Goal: Information Seeking & Learning: Learn about a topic

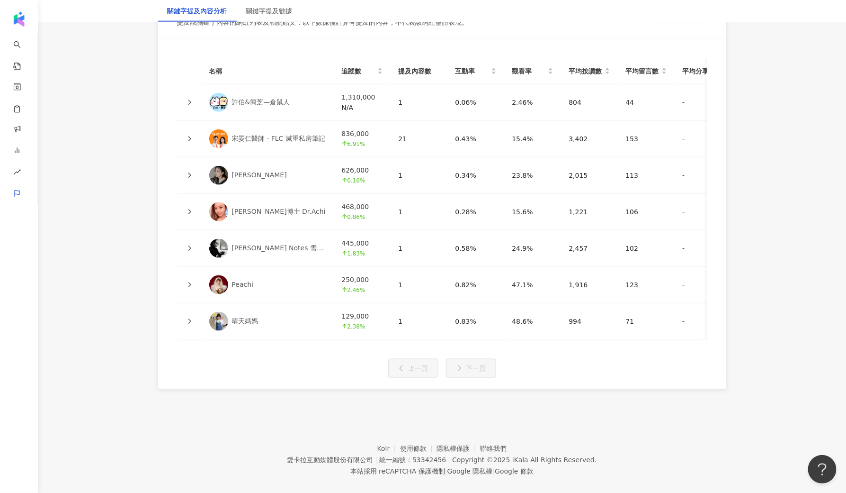
click at [166, 101] on div "名稱 追蹤數 提及內容數 互動率 觀看率 平均按讚數 平均留言數 平均分享數 平均互動數 平均觀看數 操作 許伯&簡芝—倉鼠人 1,310,000 N/A 1…" at bounding box center [442, 214] width 568 height 350
click at [212, 137] on td "宋晏仁醫師 ‧ FLC 減重私房筆記" at bounding box center [268, 139] width 133 height 36
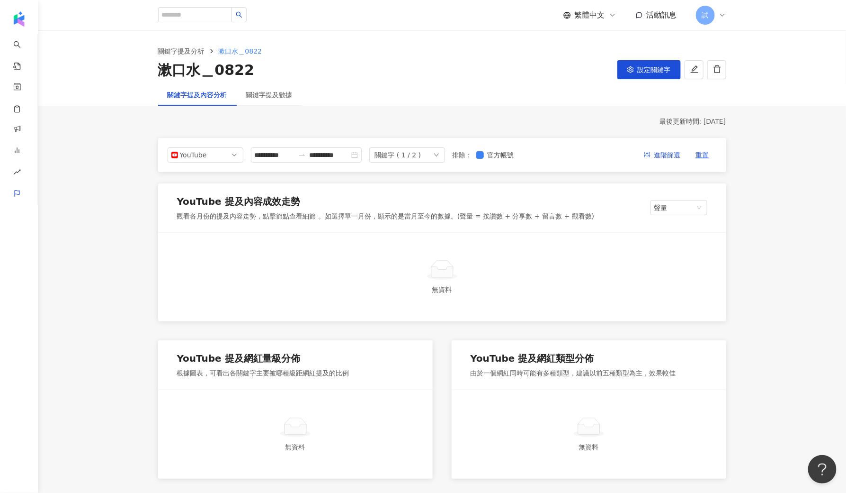
click at [204, 248] on div "無資料" at bounding box center [442, 277] width 568 height 89
click at [282, 122] on div "最後更新時間: [DATE]" at bounding box center [442, 121] width 568 height 9
click at [276, 160] on div "**********" at bounding box center [306, 154] width 111 height 15
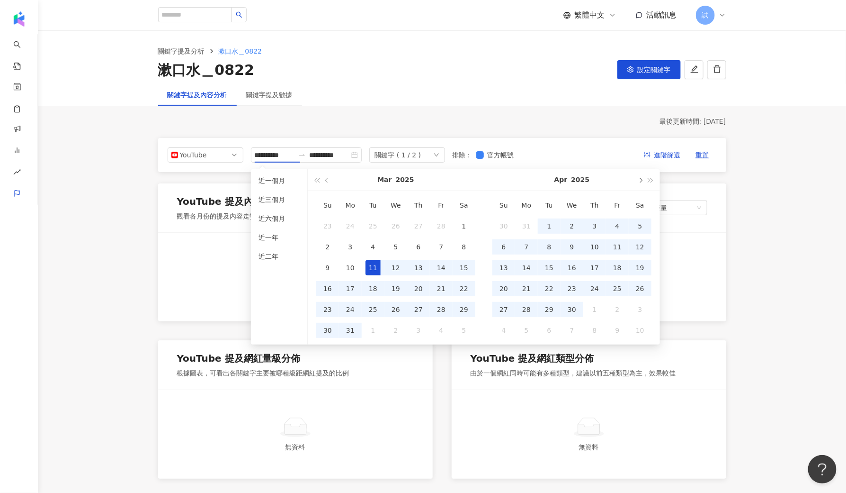
click at [638, 179] on button "button" at bounding box center [640, 179] width 10 height 21
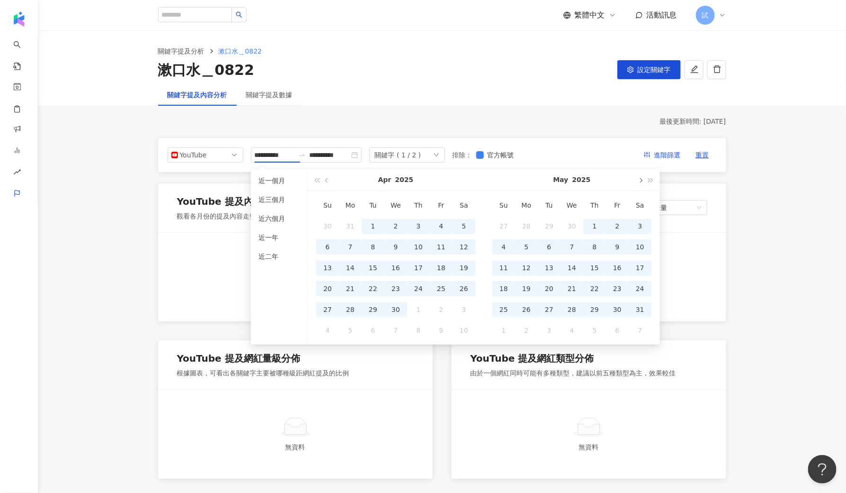
click at [638, 179] on button "button" at bounding box center [640, 179] width 10 height 21
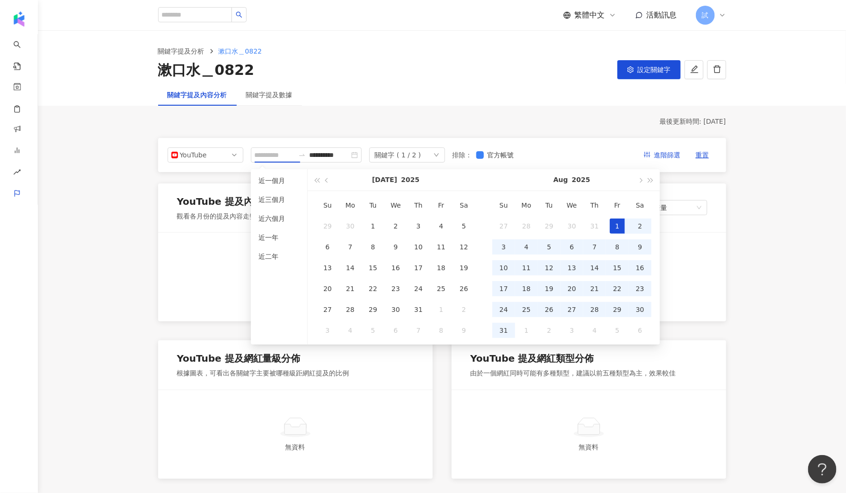
click at [622, 222] on div "1" at bounding box center [617, 225] width 15 height 15
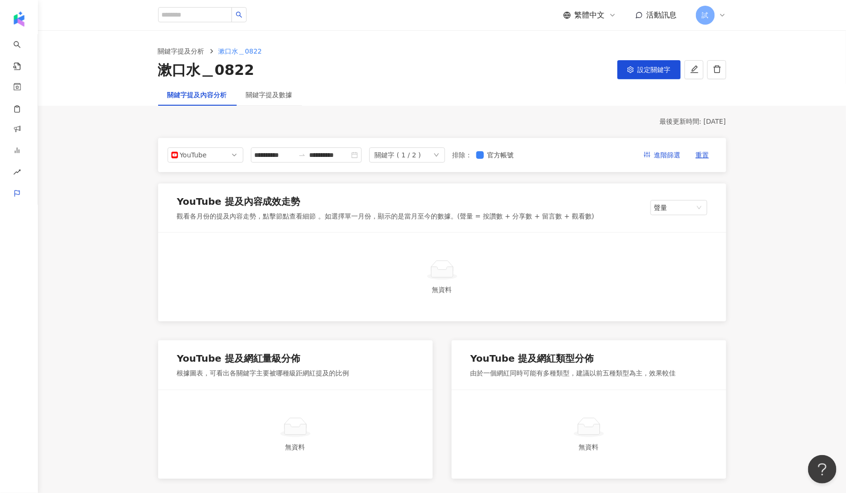
type input "**********"
click at [397, 153] on div "關鍵字 ( 1 / 2 )" at bounding box center [398, 155] width 46 height 14
click at [407, 185] on li "大研生醫" at bounding box center [428, 194] width 95 height 19
click at [483, 118] on div "最後更新時間: [DATE]" at bounding box center [442, 121] width 568 height 9
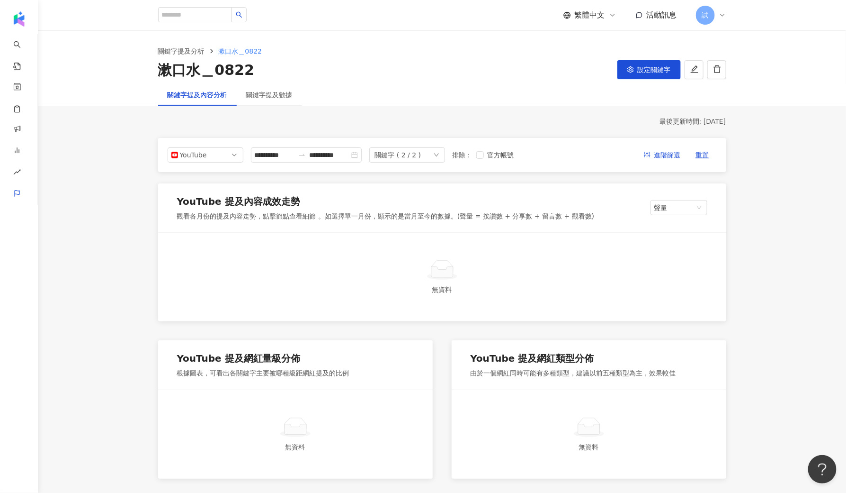
click at [422, 155] on div "關鍵字 ( 2 / 2 )" at bounding box center [398, 155] width 46 height 14
click at [422, 180] on div "cofit" at bounding box center [415, 176] width 57 height 10
click at [427, 192] on div "大研生醫" at bounding box center [415, 194] width 57 height 10
click at [418, 265] on div at bounding box center [442, 269] width 538 height 21
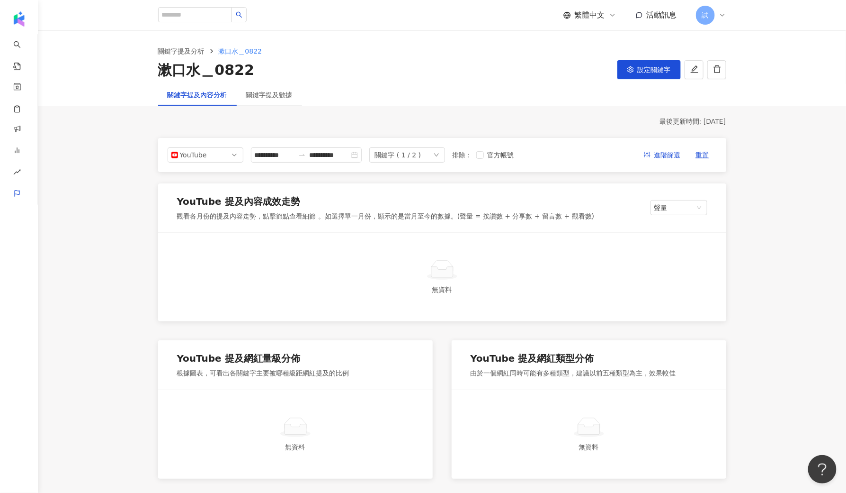
click at [222, 117] on div "最後更新時間: [DATE]" at bounding box center [442, 121] width 568 height 9
click at [290, 96] on div "關鍵字提及數據" at bounding box center [269, 95] width 46 height 10
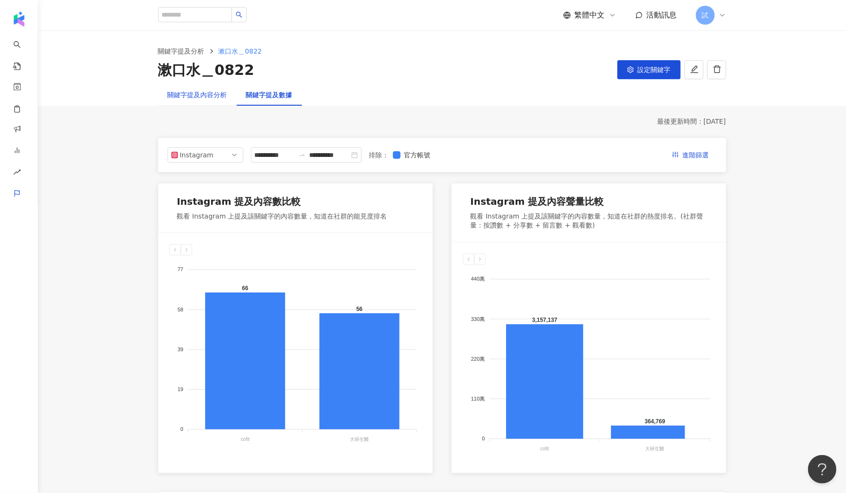
click at [206, 91] on div "關鍵字提及內容分析" at bounding box center [198, 95] width 60 height 10
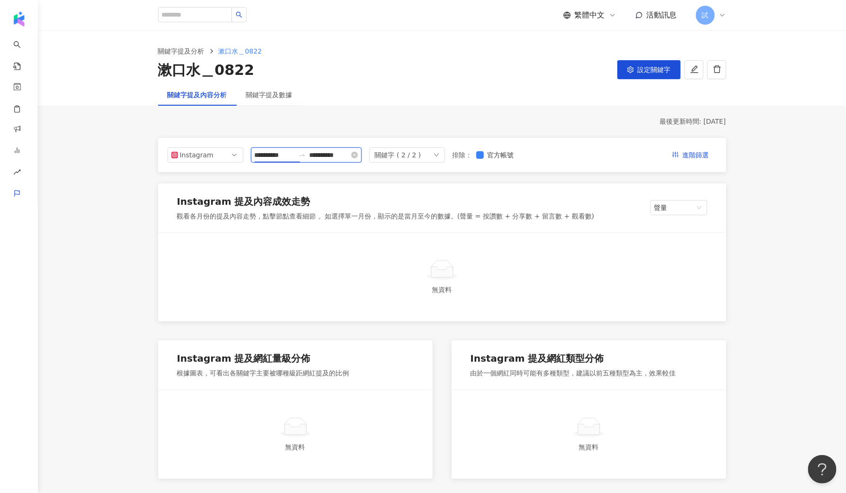
click at [286, 154] on input "**********" at bounding box center [275, 155] width 40 height 10
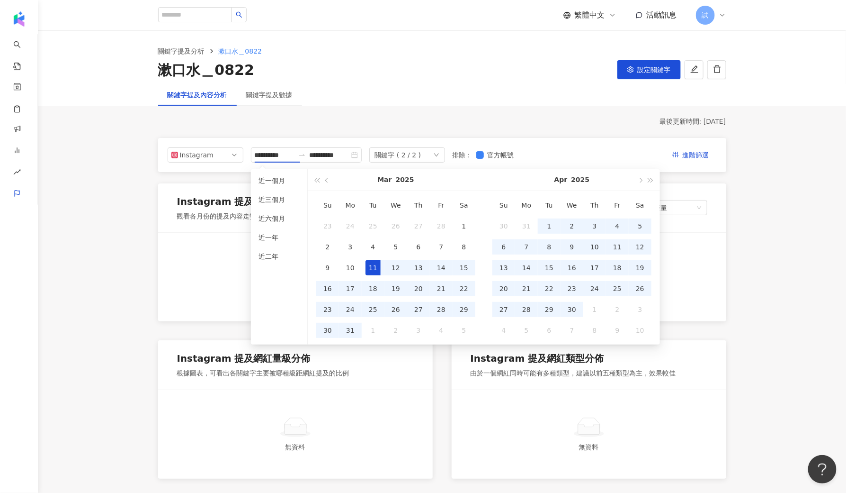
click at [334, 71] on div "漱口水＿0822 設定關鍵字" at bounding box center [442, 70] width 568 height 20
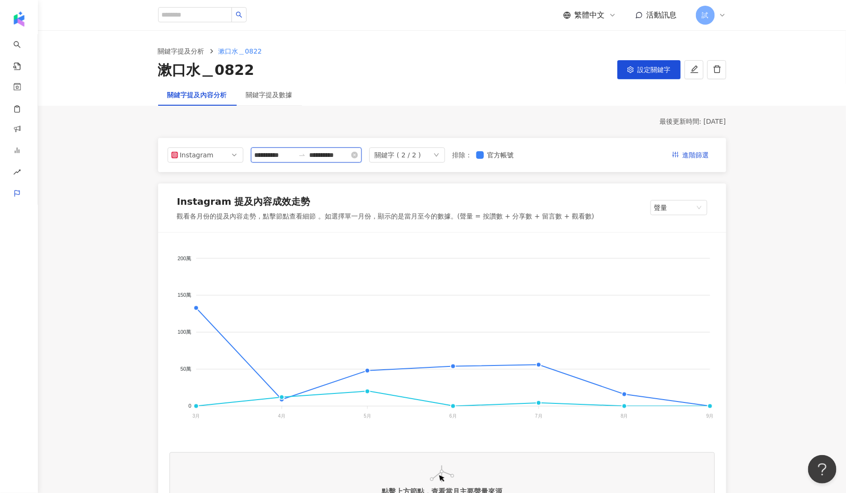
click at [289, 159] on input "**********" at bounding box center [275, 155] width 40 height 10
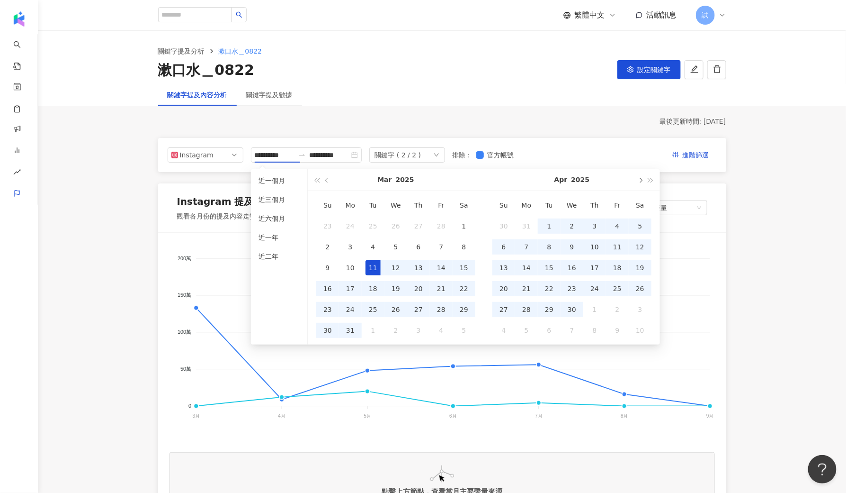
click at [642, 180] on span "button" at bounding box center [640, 180] width 5 height 5
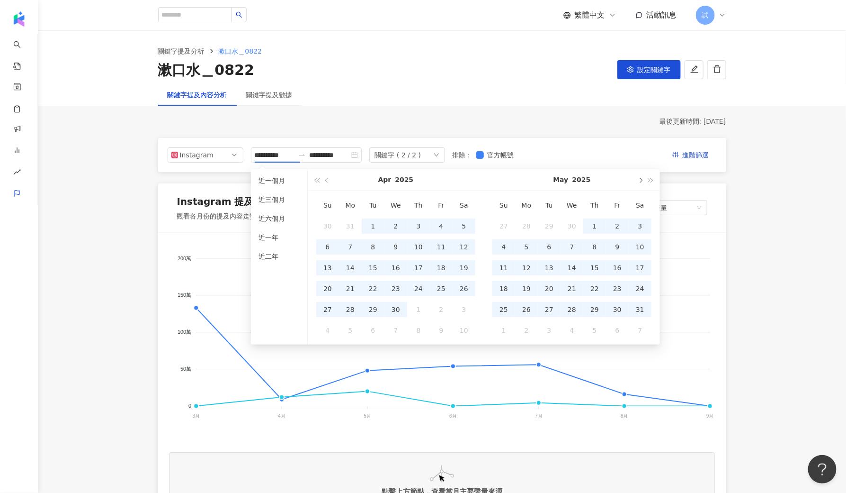
click at [642, 180] on span "button" at bounding box center [640, 180] width 5 height 5
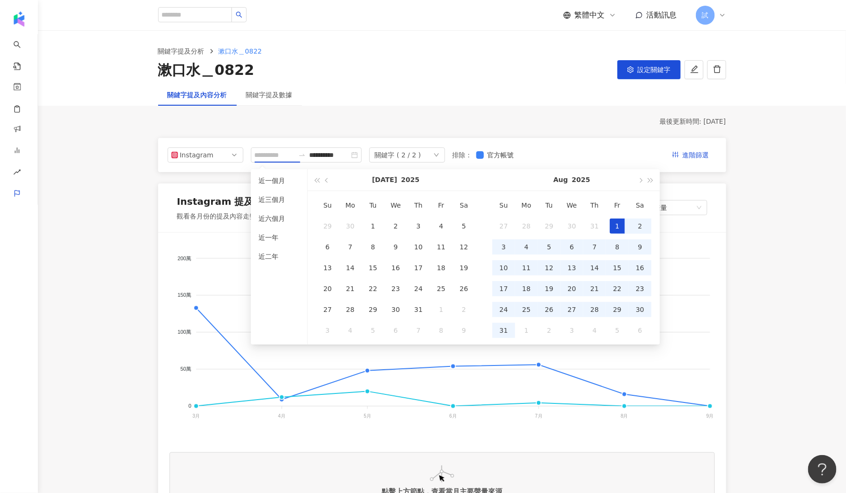
click at [612, 225] on div "1" at bounding box center [617, 225] width 15 height 15
click at [499, 104] on div "關鍵字提及內容分析 關鍵字提及數據" at bounding box center [442, 95] width 606 height 22
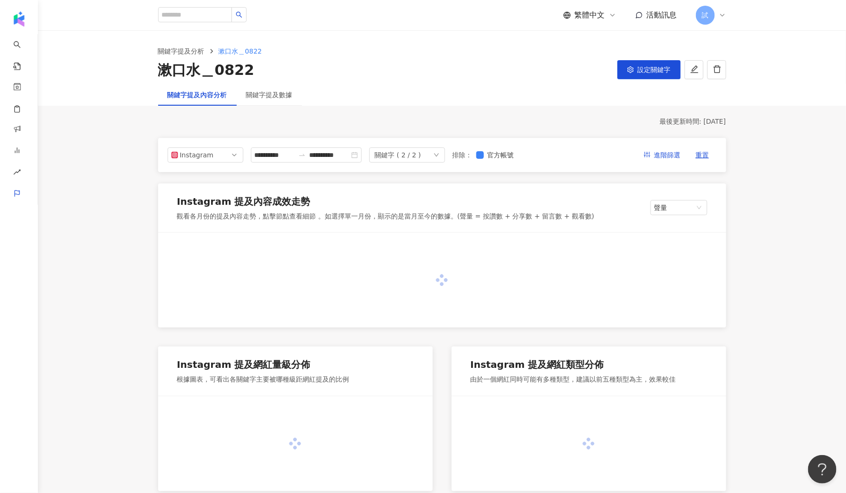
type input "**********"
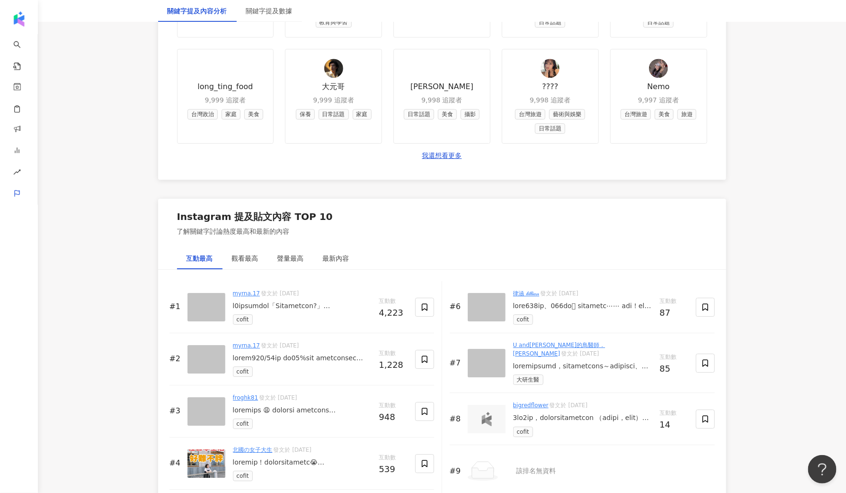
scroll to position [1282, 0]
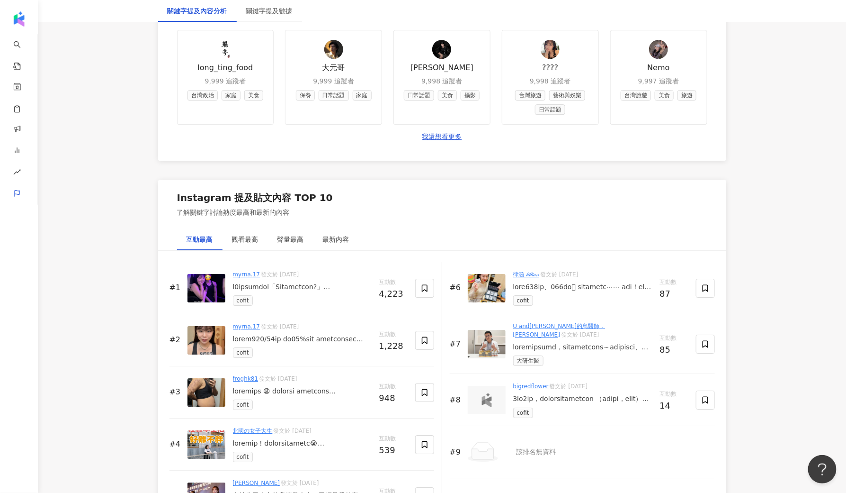
click at [243, 262] on div "#1 myrna.17 發文於 [DATE] cofit 互動數 4,223" at bounding box center [302, 288] width 265 height 52
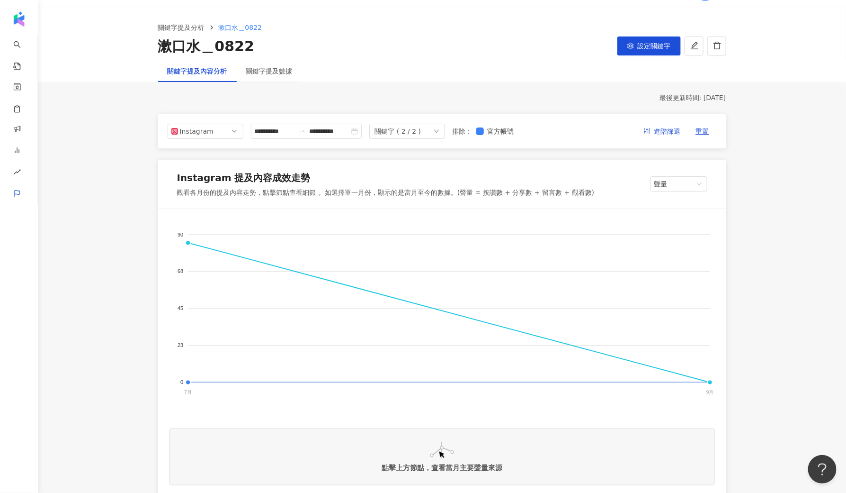
scroll to position [0, 0]
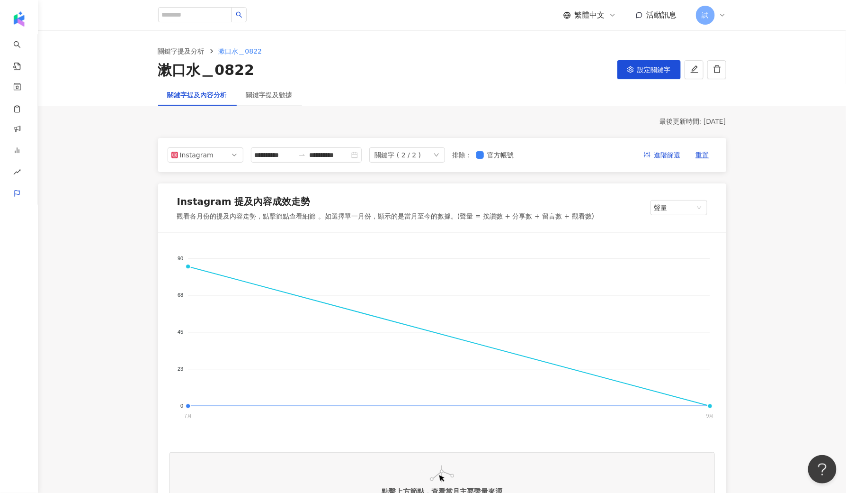
click at [441, 161] on div "關鍵字 ( 2 / 2 )" at bounding box center [407, 154] width 76 height 15
click at [414, 123] on div "最後更新時間: [DATE]" at bounding box center [442, 121] width 568 height 9
click at [640, 424] on div "cofit 大研生醫" at bounding box center [443, 468] width 546 height 95
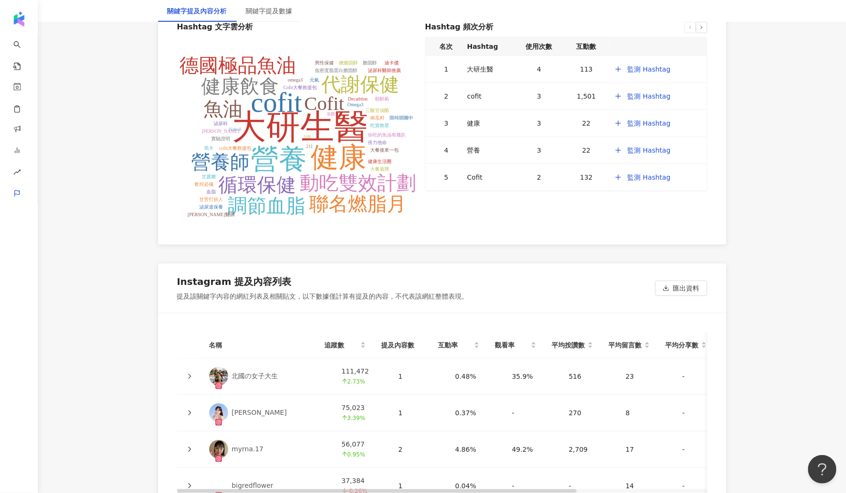
scroll to position [1892, 0]
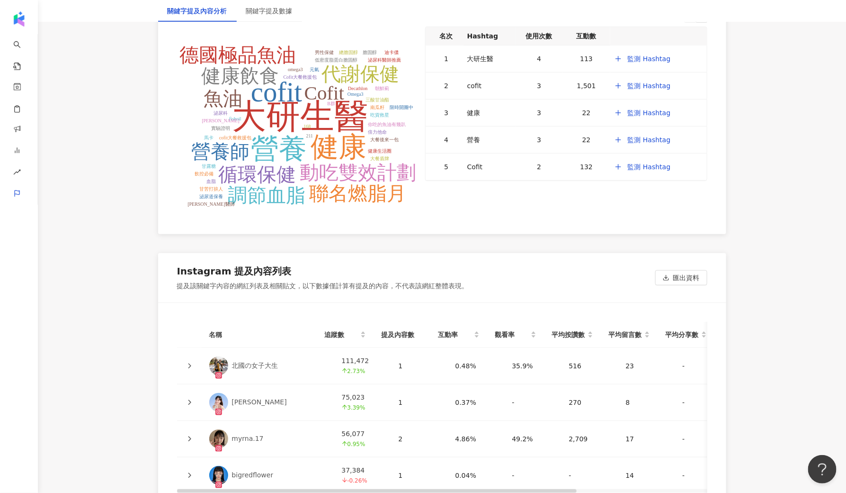
click at [261, 163] on tspan "循環保健" at bounding box center [257, 174] width 78 height 22
click at [261, 133] on tspan "營養" at bounding box center [279, 148] width 56 height 31
click at [279, 190] on tspan "調節血脂" at bounding box center [267, 195] width 78 height 22
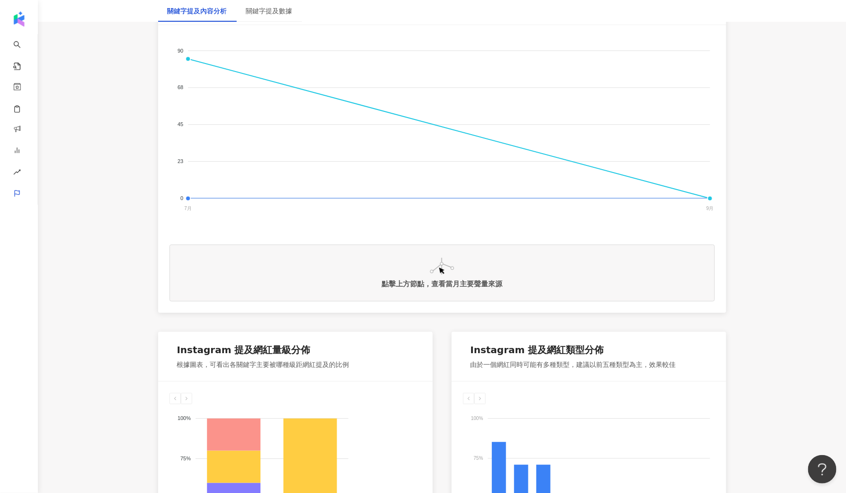
scroll to position [0, 0]
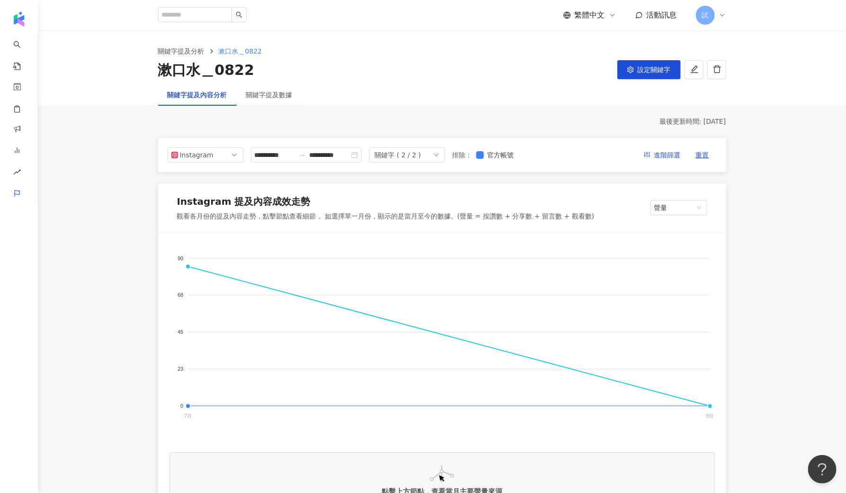
click at [344, 65] on div "漱口水＿0822 設定關鍵字" at bounding box center [442, 70] width 568 height 20
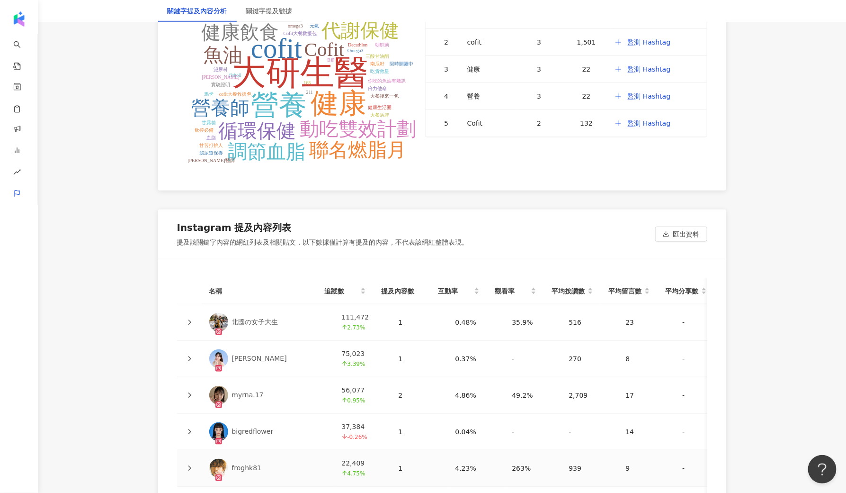
scroll to position [2156, 0]
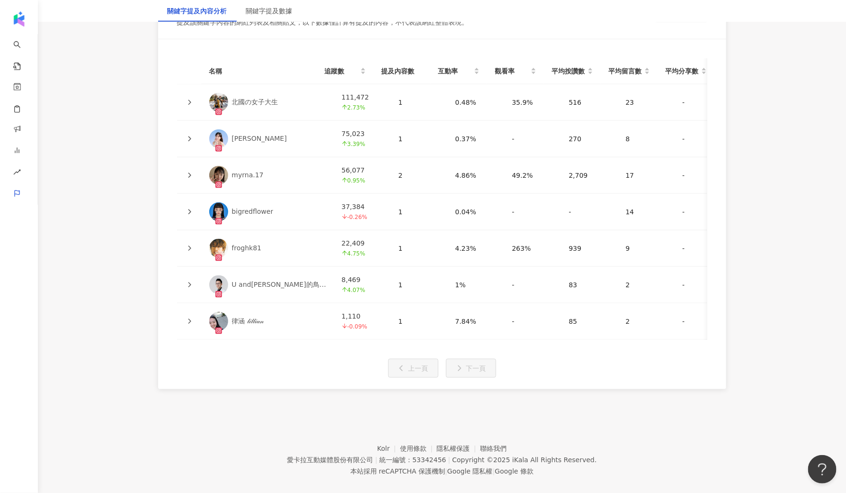
click at [219, 321] on td "律涵 𝓁𝒾𝓁𝓁𝒾𝒶𝓃" at bounding box center [268, 321] width 133 height 36
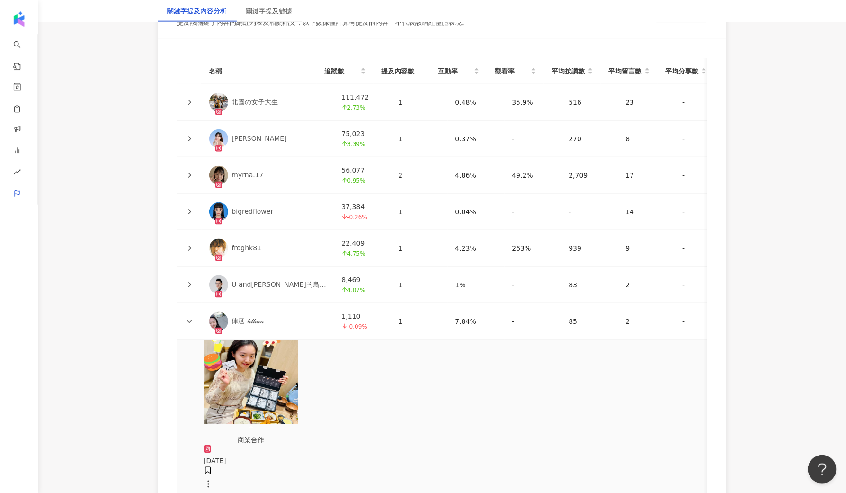
click at [278, 98] on div "北國の女子大生" at bounding box center [255, 102] width 46 height 9
click at [235, 180] on td "myrna.17" at bounding box center [268, 175] width 133 height 36
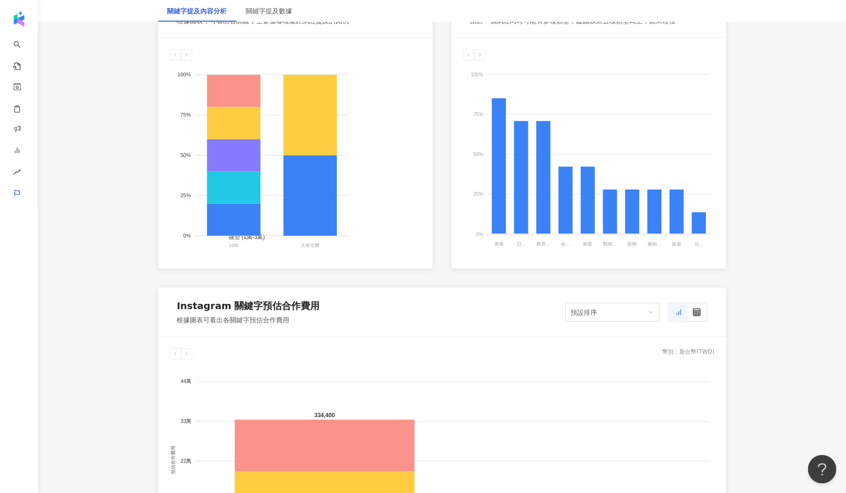
scroll to position [529, 0]
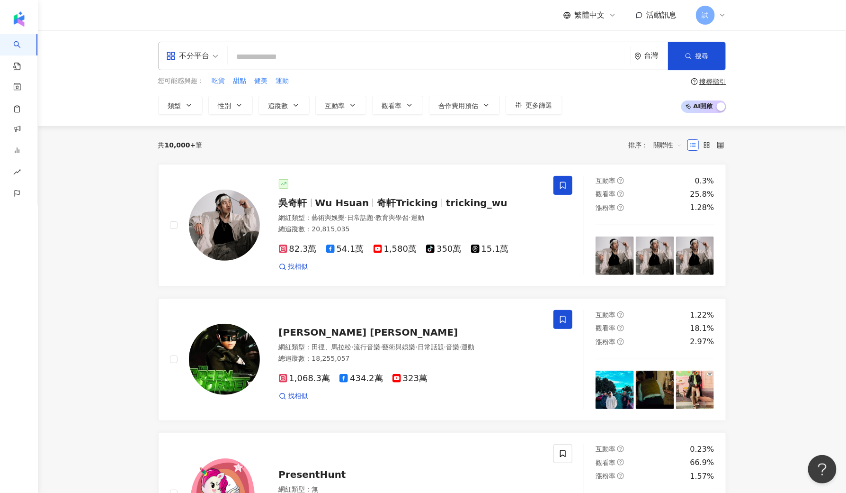
click at [75, 88] on div "不分平台 台灣 搜尋 您可能感興趣： 吃貨 甜點 健美 運動 類型 性別 追蹤數 互動率 觀看率 合作費用預估 更多篩選 搜尋指引 AI 開啟 AI 關閉" at bounding box center [442, 78] width 809 height 96
